Goal: Task Accomplishment & Management: Use online tool/utility

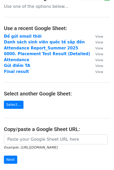
scroll to position [10, 0]
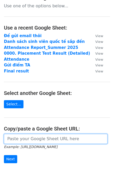
click at [36, 139] on input "url" at bounding box center [56, 139] width 104 height 10
paste input "https://docs.google.com/spreadsheets/d/1IskgwRyVNpVxWDGF0wAqsdBva-qikIUHTgyZTXu…"
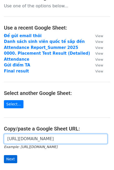
type input "https://docs.google.com/spreadsheets/d/1IskgwRyVNpVxWDGF0wAqsdBva-qikIUHTgyZTXu…"
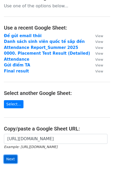
click at [8, 163] on input "Next" at bounding box center [10, 159] width 13 height 8
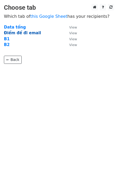
click at [23, 34] on strong "Điểm để đi email" at bounding box center [22, 33] width 37 height 5
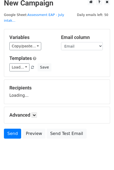
scroll to position [5, 0]
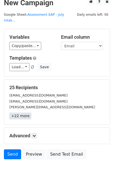
click at [21, 113] on link "+22 more" at bounding box center [20, 116] width 22 height 7
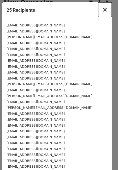
click at [104, 10] on button "×" at bounding box center [105, 9] width 14 height 15
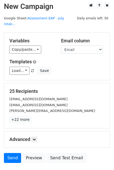
scroll to position [0, 0]
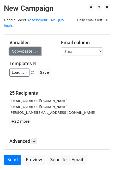
click at [37, 49] on link "Copy/paste..." at bounding box center [25, 51] width 32 height 8
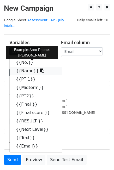
click at [40, 69] on icon at bounding box center [42, 71] width 4 height 4
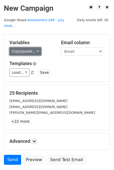
click at [29, 47] on link "Copy/paste..." at bounding box center [25, 51] width 32 height 8
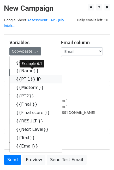
click at [37, 77] on icon at bounding box center [39, 79] width 4 height 4
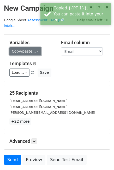
click at [33, 48] on link "Copy/paste..." at bounding box center [25, 51] width 32 height 8
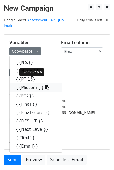
click at [45, 85] on icon at bounding box center [47, 87] width 4 height 4
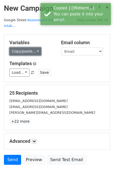
click at [30, 47] on link "Copy/paste..." at bounding box center [25, 51] width 32 height 8
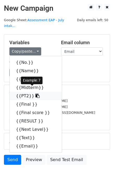
click at [36, 94] on icon at bounding box center [38, 96] width 4 height 4
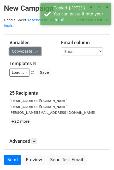
click at [27, 47] on link "Copy/paste..." at bounding box center [25, 51] width 32 height 8
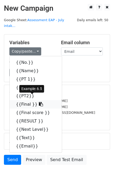
click at [39, 102] on icon at bounding box center [41, 104] width 4 height 4
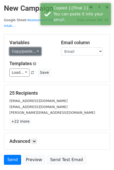
click at [34, 47] on link "Copy/paste..." at bounding box center [25, 51] width 32 height 8
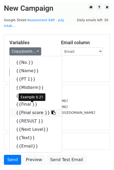
click at [52, 110] on icon at bounding box center [54, 112] width 4 height 4
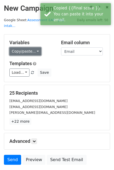
click at [21, 47] on link "Copy/paste..." at bounding box center [25, 51] width 32 height 8
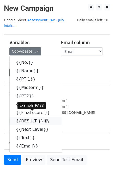
click at [45, 119] on icon at bounding box center [47, 121] width 4 height 4
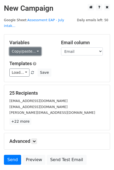
click at [26, 47] on link "Copy/paste..." at bounding box center [25, 51] width 32 height 8
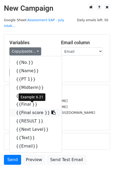
click at [52, 110] on icon at bounding box center [54, 112] width 4 height 4
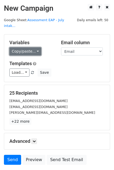
click at [33, 47] on link "Copy/paste..." at bounding box center [25, 51] width 32 height 8
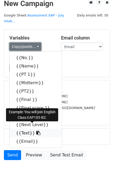
scroll to position [5, 0]
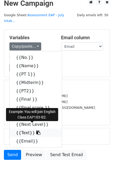
click at [36, 131] on icon at bounding box center [38, 133] width 4 height 4
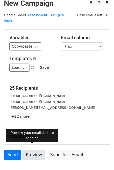
click at [31, 150] on link "Preview" at bounding box center [34, 155] width 23 height 10
click at [38, 150] on link "Preview" at bounding box center [34, 155] width 23 height 10
click at [39, 150] on link "Preview" at bounding box center [34, 155] width 23 height 10
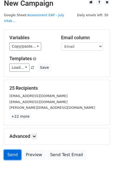
click at [11, 150] on link "Send" at bounding box center [12, 155] width 17 height 10
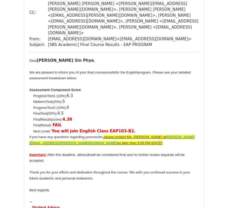
scroll to position [4668, 0]
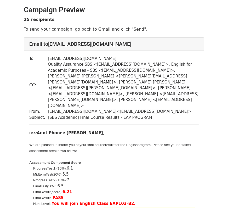
scroll to position [5, 0]
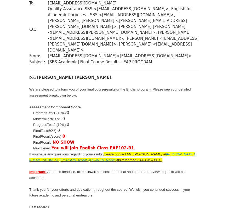
scroll to position [865, 0]
click at [104, 151] on div "If you have any questions regarding your results , please contact Ms. [PERSON_N…" at bounding box center [114, 180] width 170 height 59
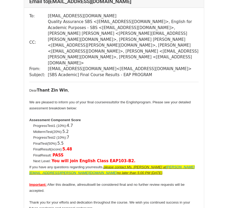
scroll to position [1155, 0]
